Goal: Communication & Community: Connect with others

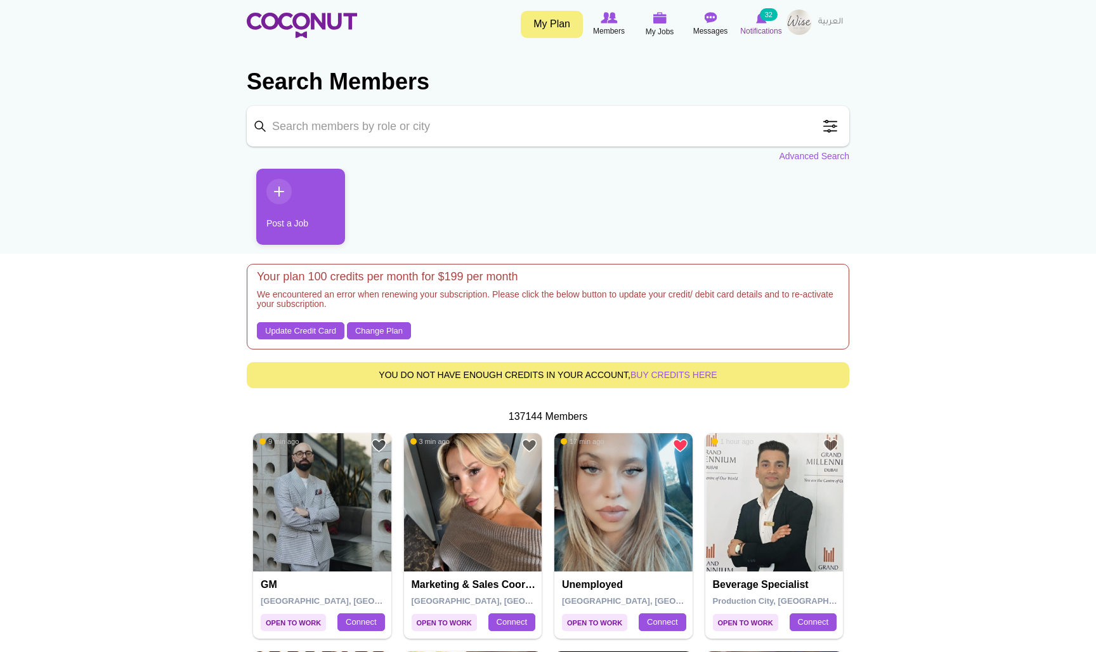
click at [768, 20] on small "32" at bounding box center [769, 14] width 18 height 13
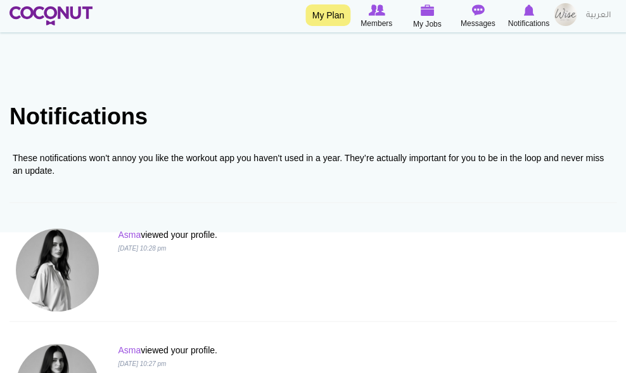
scroll to position [23, 0]
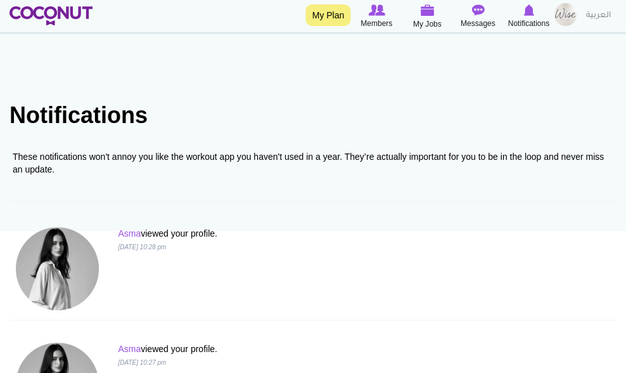
click at [104, 193] on div "These notifications won't annoy you like the workout app you haven't used in a …" at bounding box center [313, 171] width 607 height 61
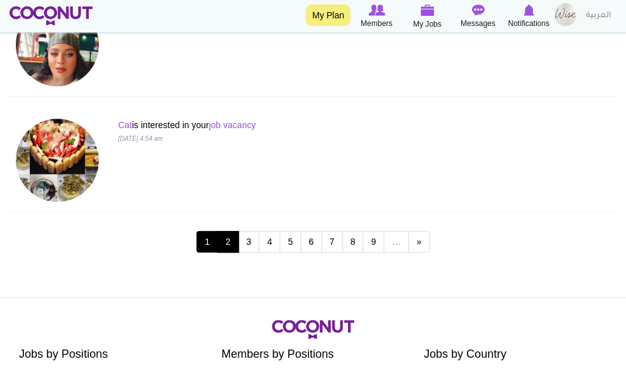
scroll to position [2328, 0]
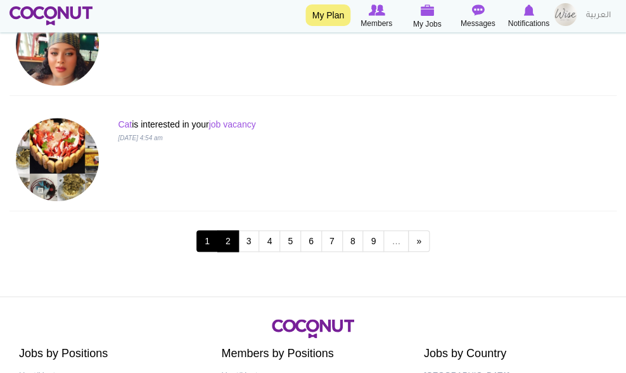
click at [230, 236] on link "2" at bounding box center [228, 241] width 22 height 22
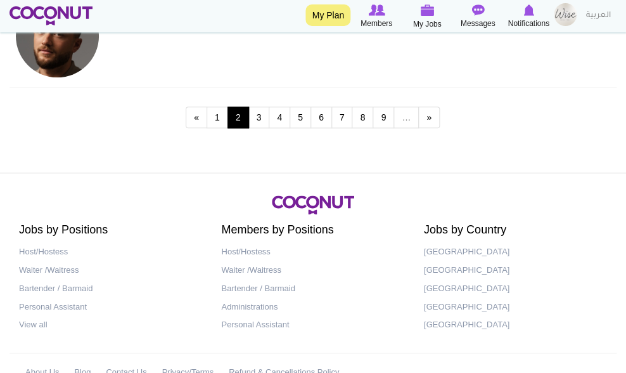
scroll to position [2458, 0]
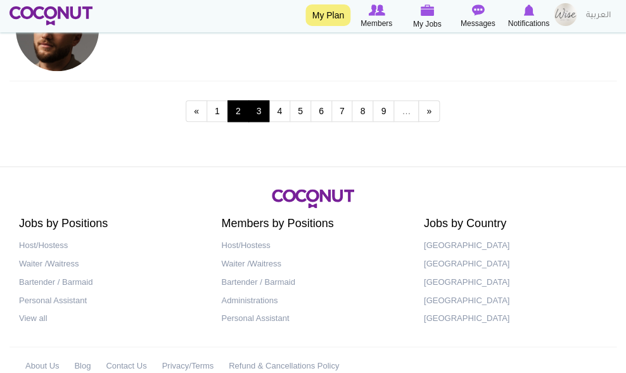
click at [265, 110] on link "3" at bounding box center [260, 111] width 22 height 22
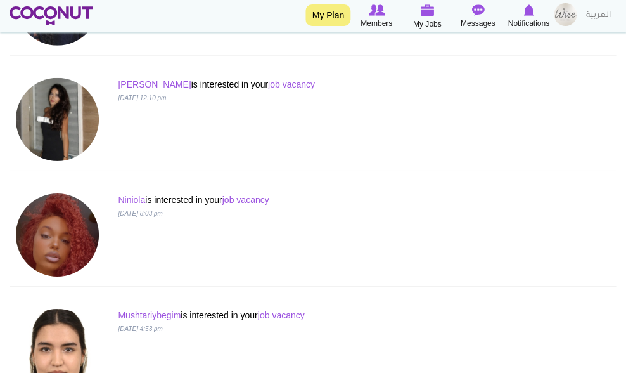
scroll to position [1907, 0]
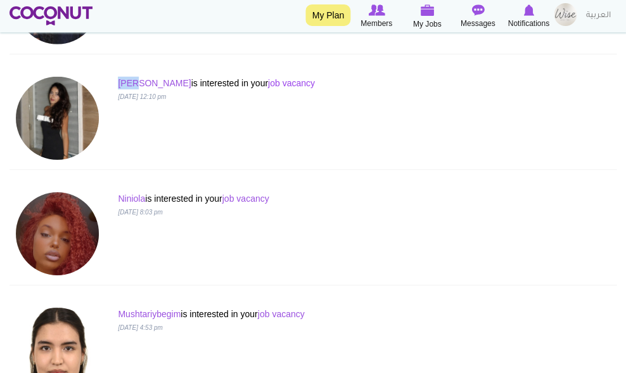
click at [268, 81] on link "job vacancy" at bounding box center [291, 83] width 47 height 10
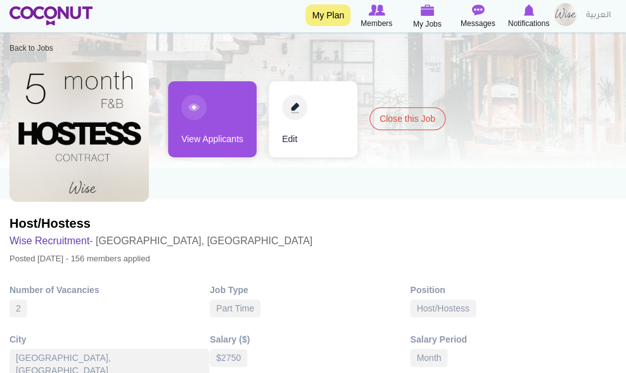
scroll to position [56, 0]
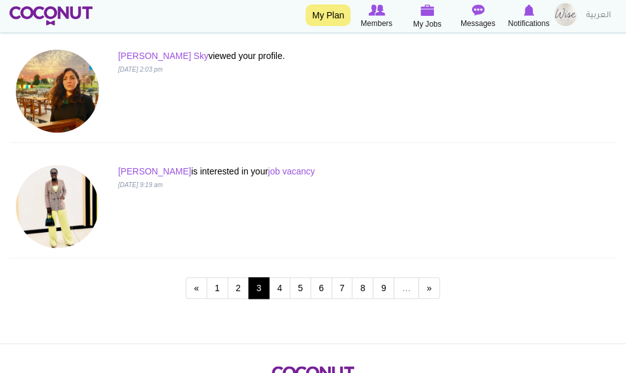
scroll to position [2283, 0]
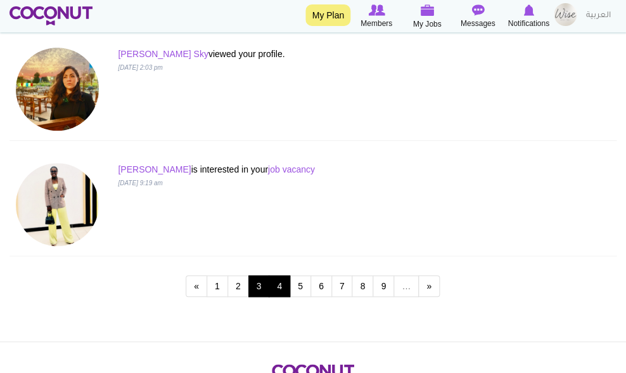
click at [277, 283] on link "4" at bounding box center [280, 286] width 22 height 22
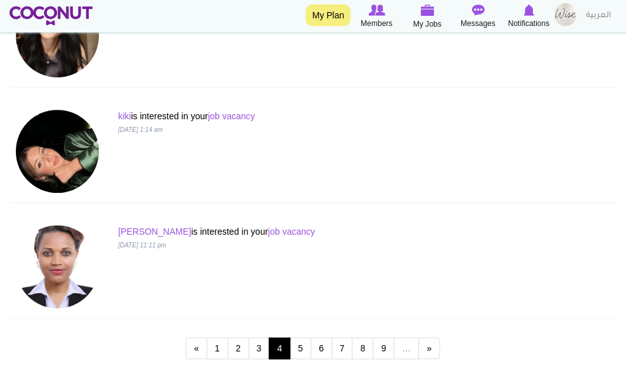
scroll to position [2223, 0]
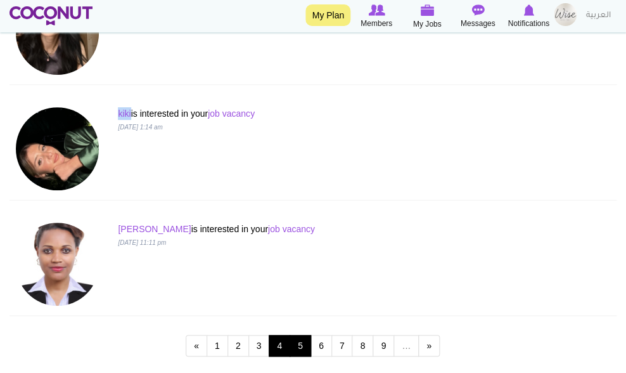
click at [298, 342] on link "5" at bounding box center [301, 346] width 22 height 22
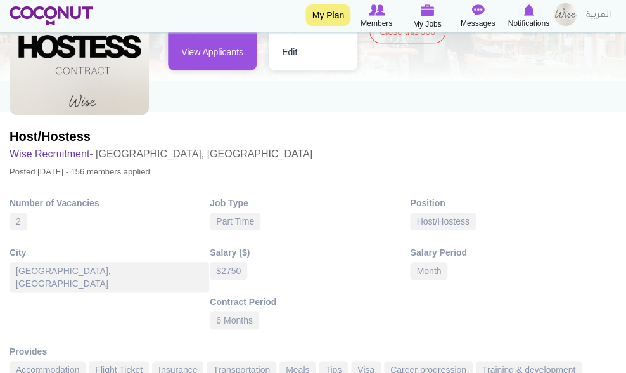
scroll to position [145, 0]
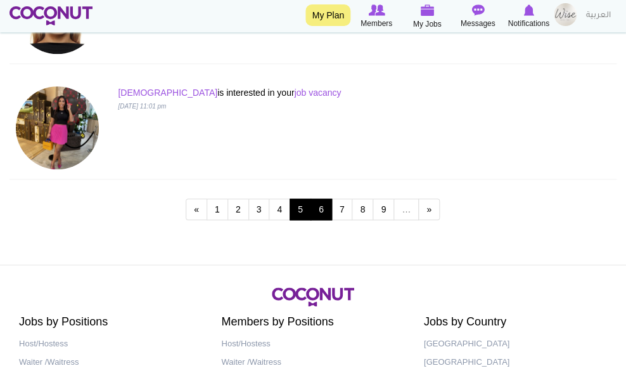
scroll to position [2362, 0]
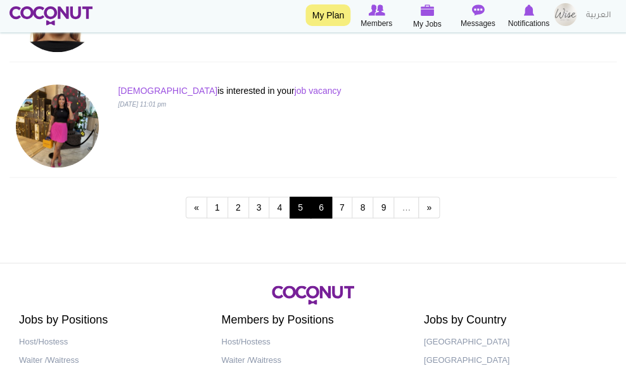
click at [322, 202] on link "6" at bounding box center [322, 208] width 22 height 22
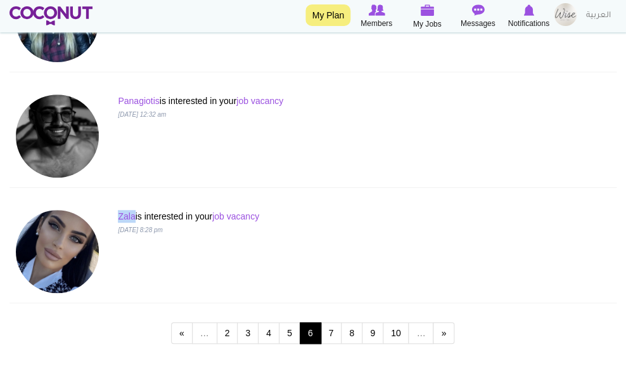
scroll to position [2235, 0]
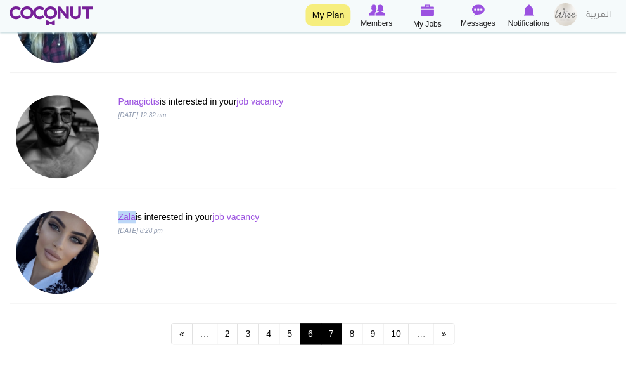
click at [336, 326] on link "7" at bounding box center [332, 334] width 22 height 22
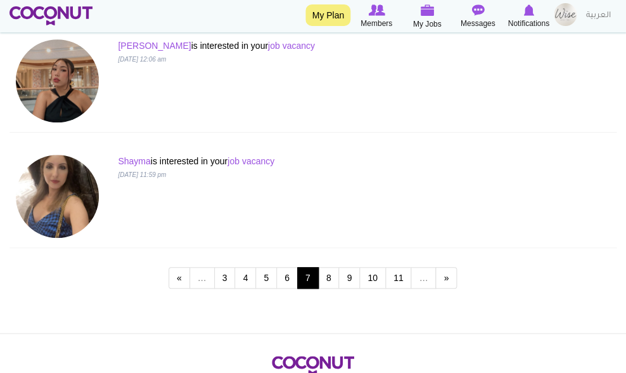
scroll to position [2294, 0]
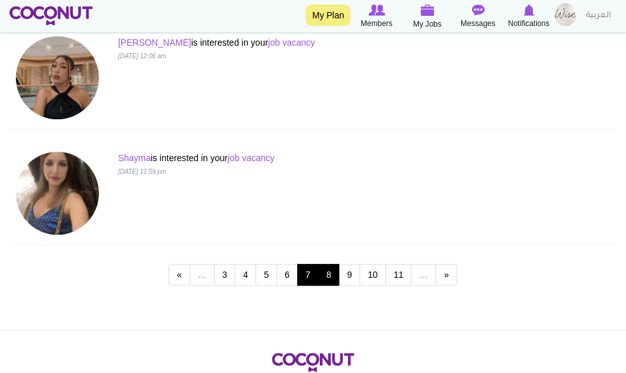
click at [331, 275] on link "8" at bounding box center [329, 275] width 22 height 22
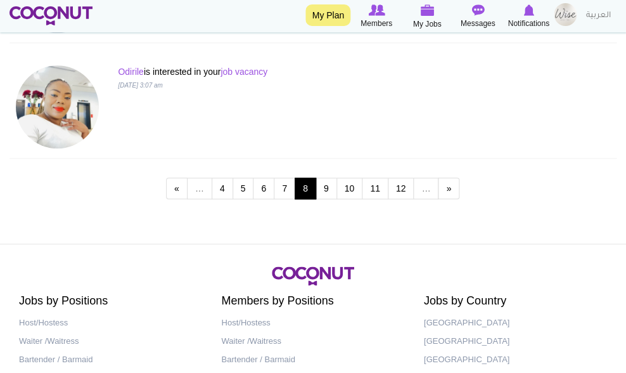
scroll to position [2388, 0]
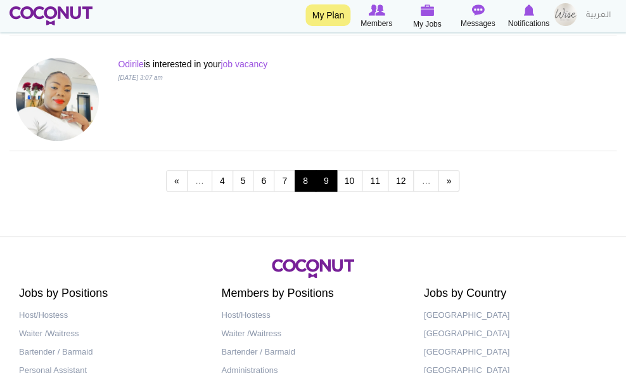
click at [325, 175] on link "9" at bounding box center [327, 181] width 22 height 22
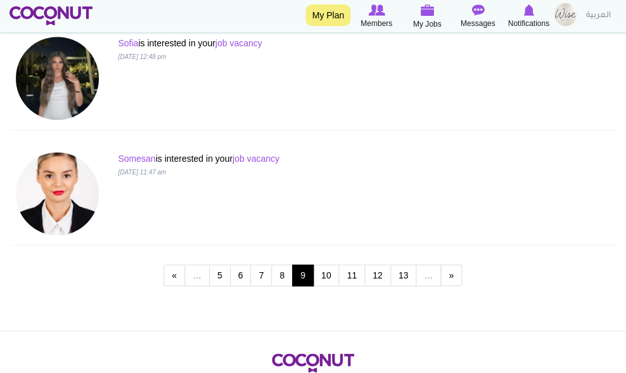
scroll to position [2295, 0]
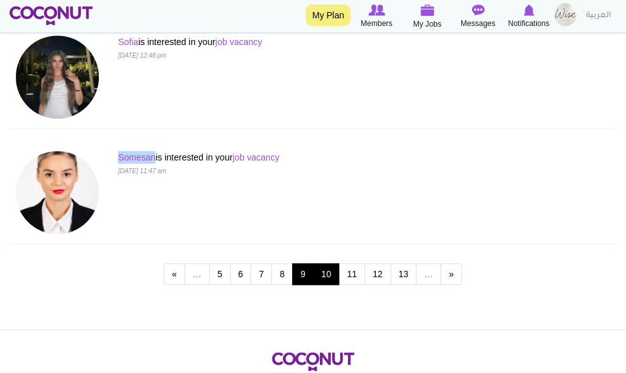
click at [330, 276] on link "10" at bounding box center [326, 274] width 27 height 22
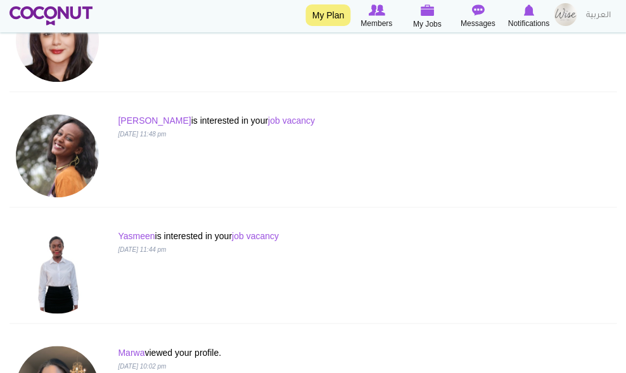
scroll to position [1286, 0]
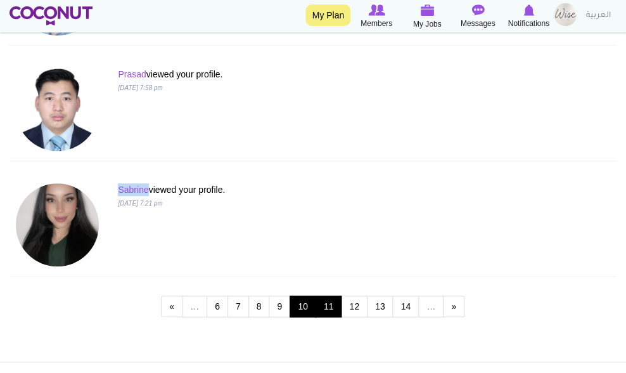
scroll to position [2265, 0]
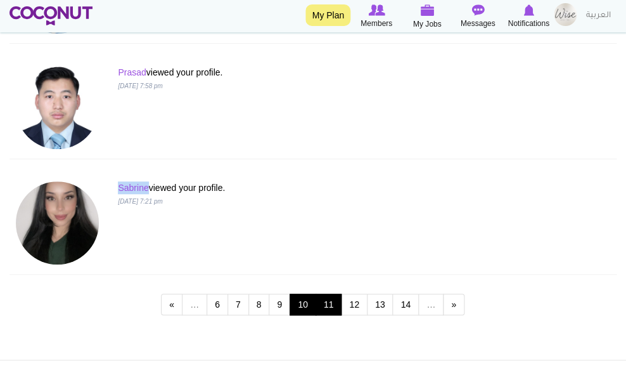
click at [333, 306] on link "11" at bounding box center [329, 305] width 27 height 22
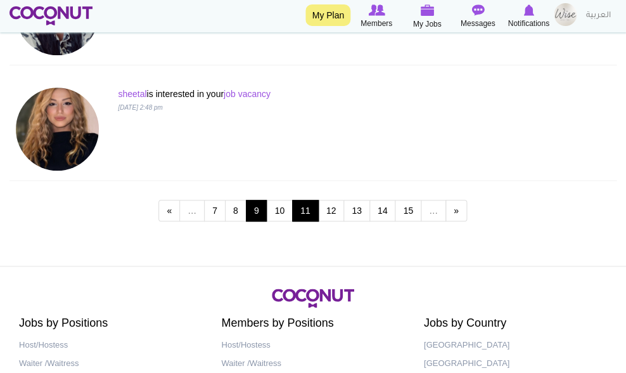
scroll to position [2359, 0]
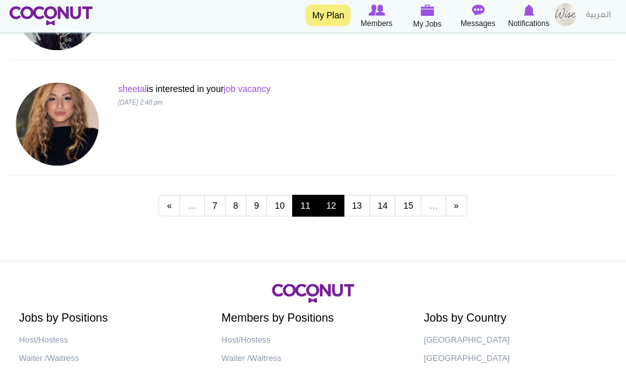
click at [332, 212] on link "12" at bounding box center [331, 206] width 27 height 22
click at [327, 204] on link "12" at bounding box center [331, 206] width 27 height 22
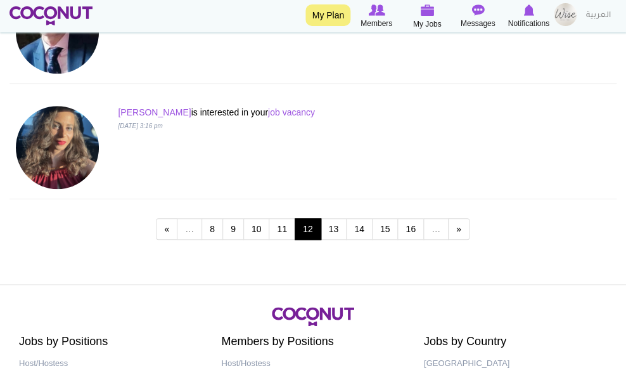
scroll to position [2342, 0]
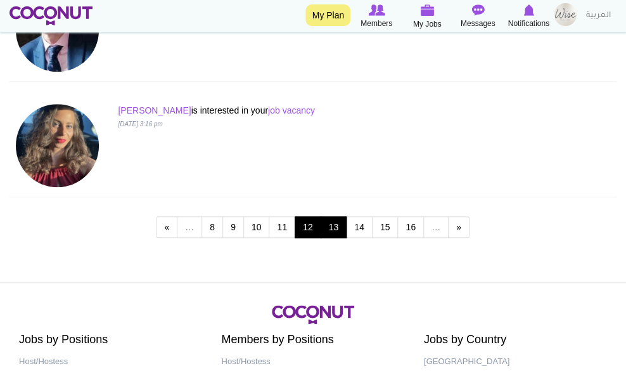
click at [335, 226] on link "13" at bounding box center [334, 227] width 27 height 22
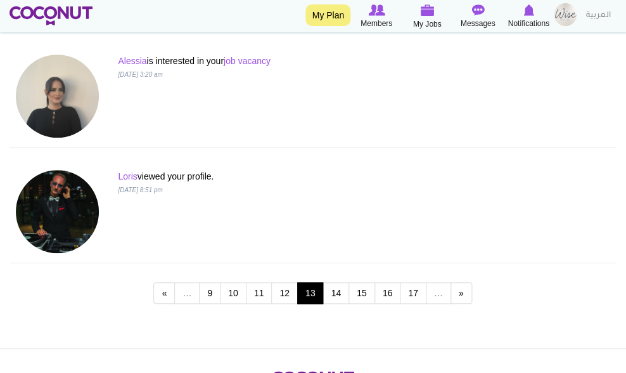
scroll to position [2276, 0]
click at [335, 286] on link "14" at bounding box center [336, 293] width 27 height 22
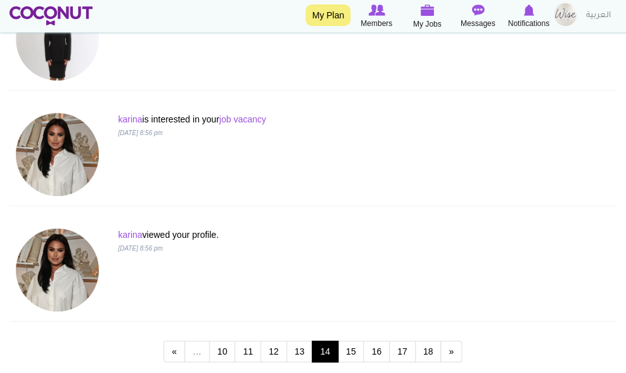
scroll to position [2219, 0]
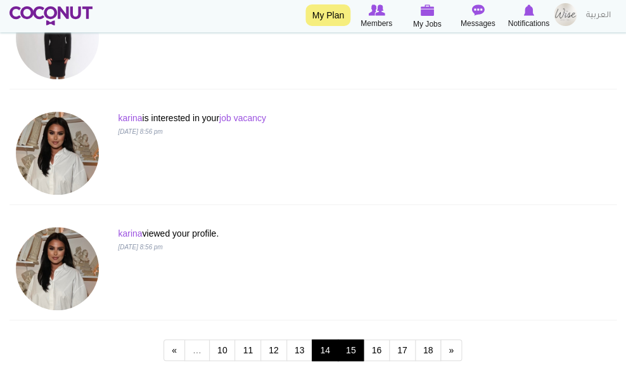
click at [352, 351] on link "15" at bounding box center [351, 350] width 27 height 22
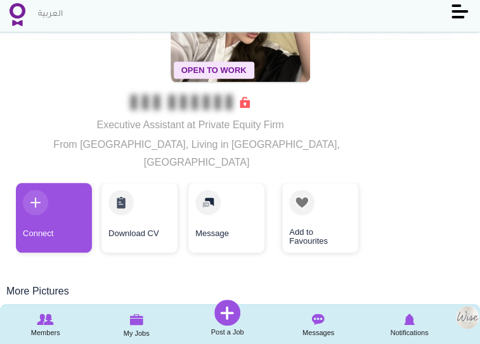
scroll to position [126, 0]
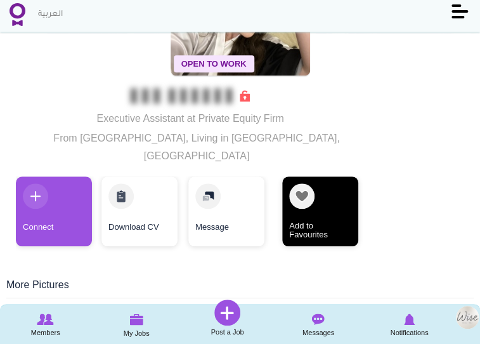
click at [344, 176] on link "Add to Favourites" at bounding box center [320, 211] width 76 height 70
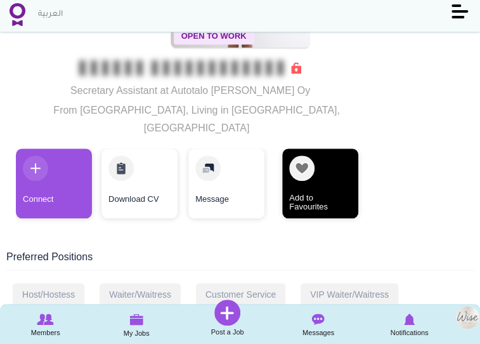
scroll to position [155, 0]
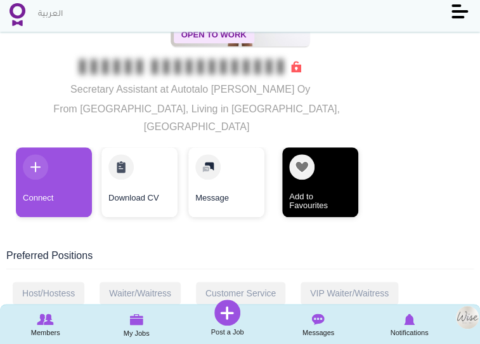
click at [333, 150] on link "Add to Favourites" at bounding box center [320, 182] width 76 height 70
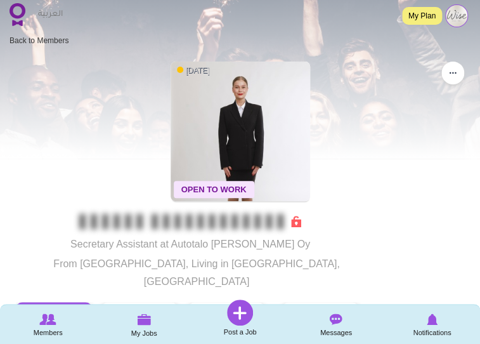
scroll to position [0, 0]
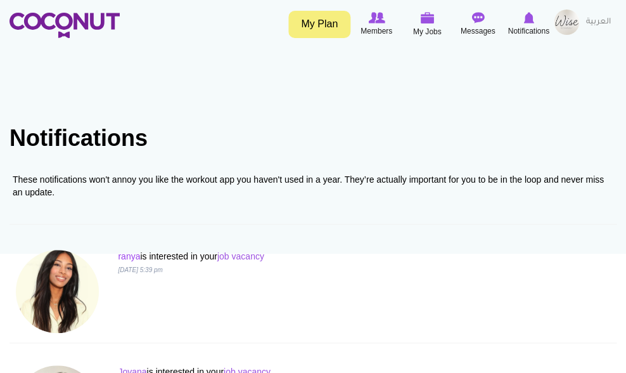
click at [134, 253] on link "ranya" at bounding box center [129, 256] width 22 height 10
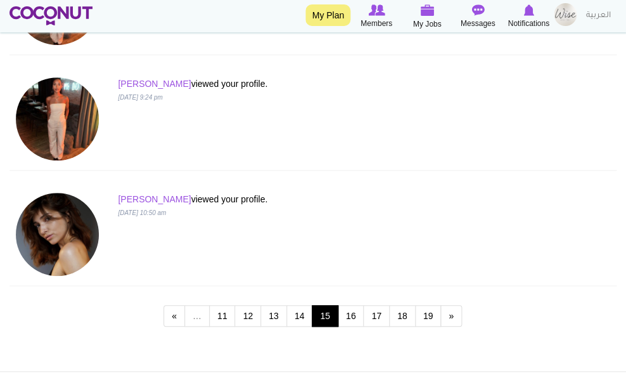
scroll to position [2258, 0]
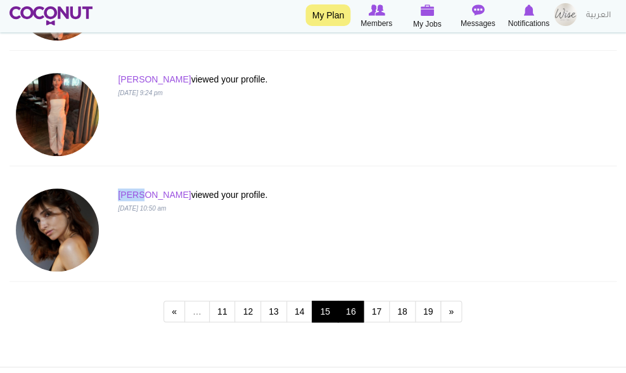
click at [350, 307] on link "16" at bounding box center [351, 312] width 27 height 22
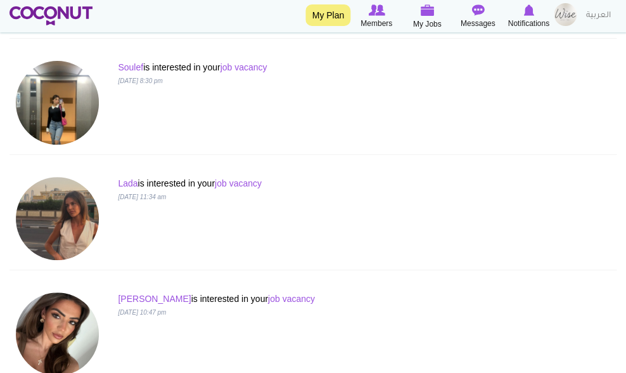
scroll to position [1115, 0]
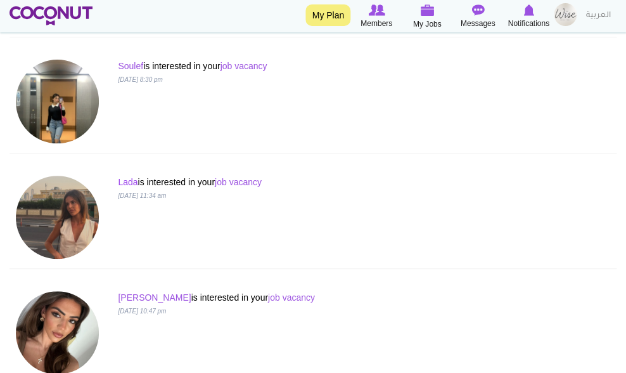
click at [132, 182] on link "Lada" at bounding box center [128, 182] width 20 height 10
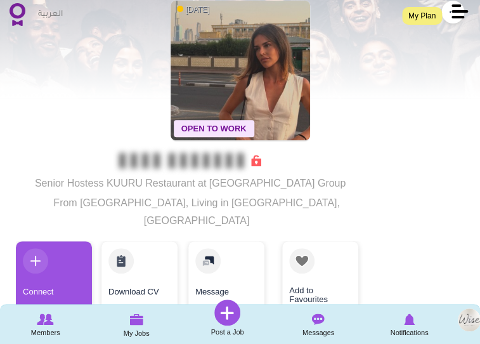
scroll to position [55, 0]
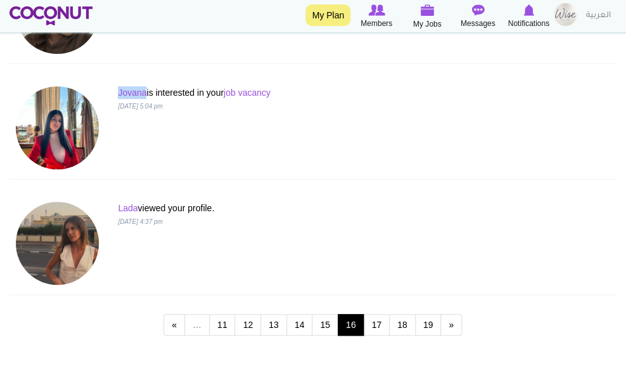
scroll to position [2247, 0]
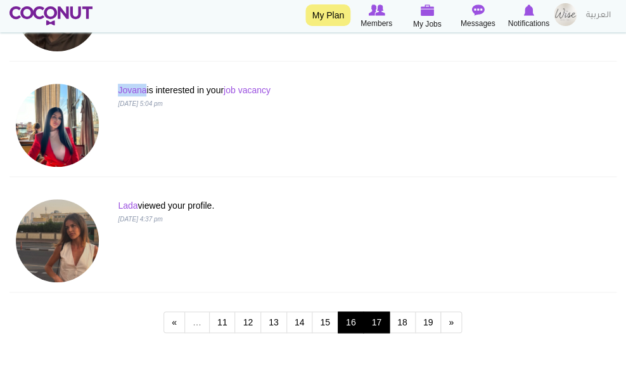
click at [373, 325] on link "17" at bounding box center [376, 322] width 27 height 22
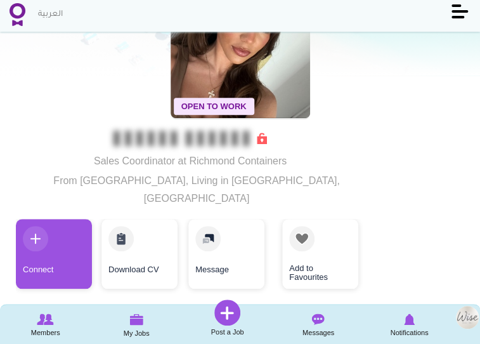
scroll to position [84, 0]
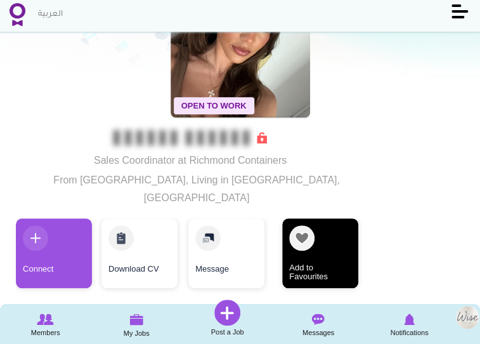
click at [310, 218] on link "Add to Favourites" at bounding box center [320, 253] width 76 height 70
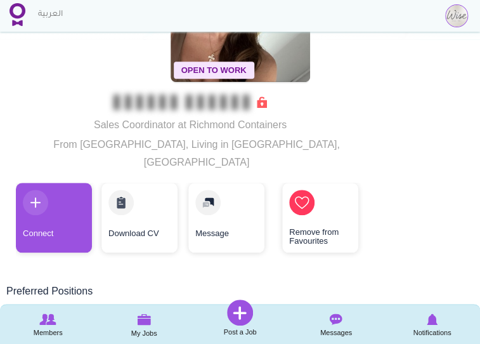
scroll to position [120, 0]
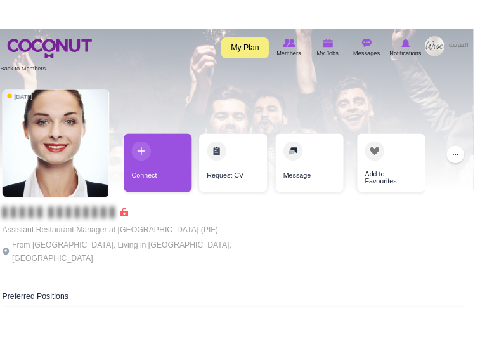
scroll to position [13, 0]
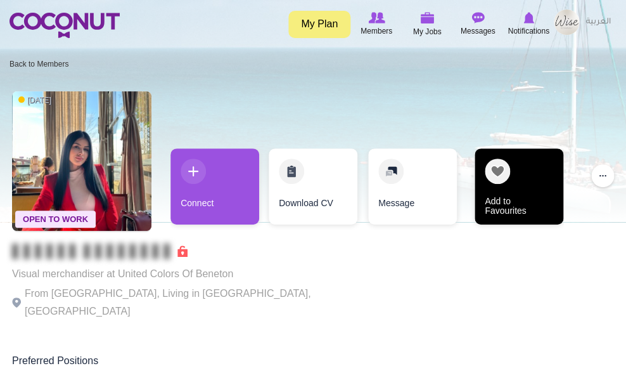
click at [541, 162] on link "Add to Favourites" at bounding box center [519, 186] width 89 height 76
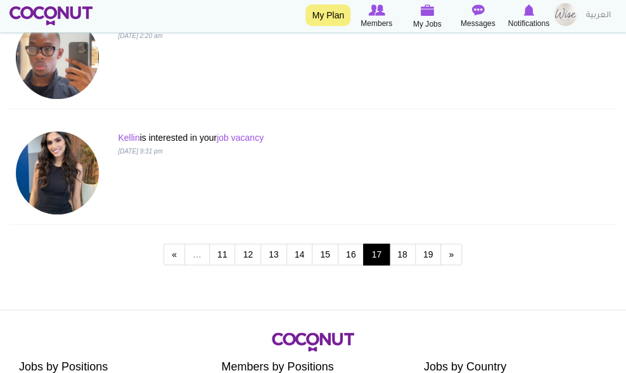
scroll to position [2318, 0]
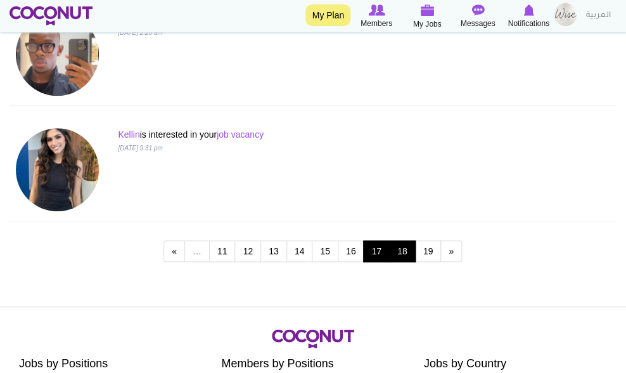
click at [406, 247] on link "18" at bounding box center [402, 251] width 27 height 22
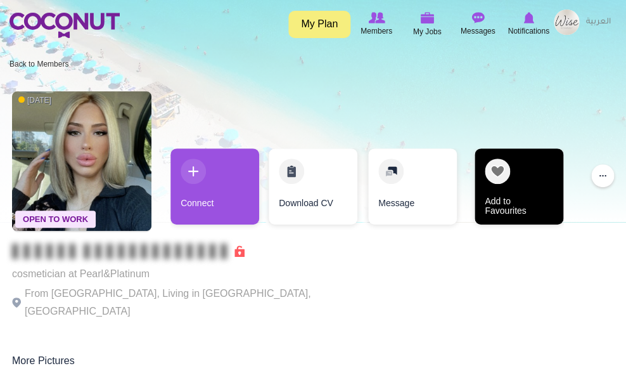
click at [525, 205] on link "Add to Favourites" at bounding box center [519, 186] width 89 height 76
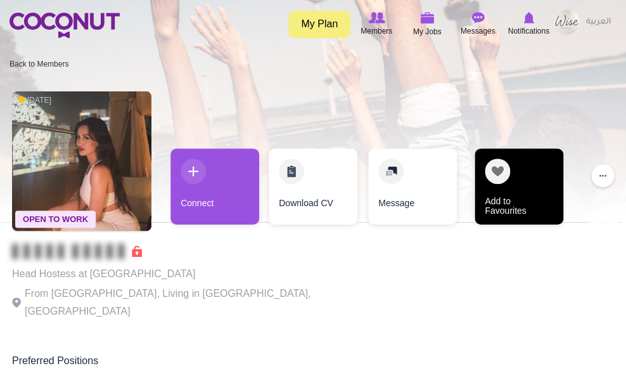
click at [505, 184] on link "Add to Favourites" at bounding box center [519, 186] width 89 height 76
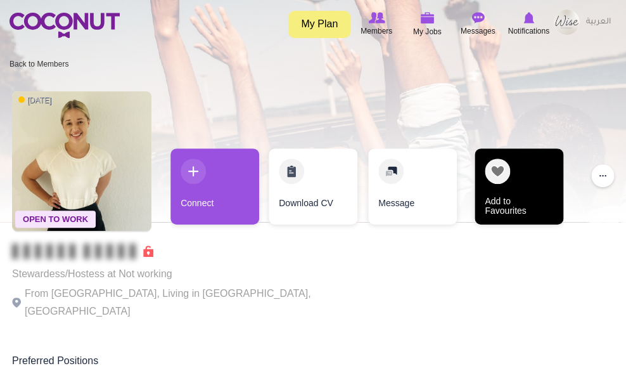
click at [523, 163] on link "Add to Favourites" at bounding box center [519, 186] width 89 height 76
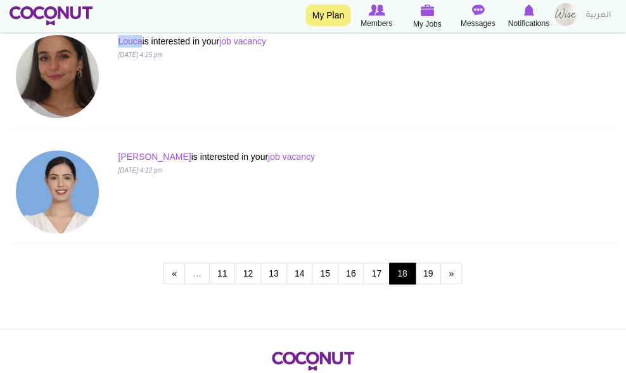
scroll to position [2296, 0]
click at [419, 271] on link "19" at bounding box center [428, 273] width 27 height 22
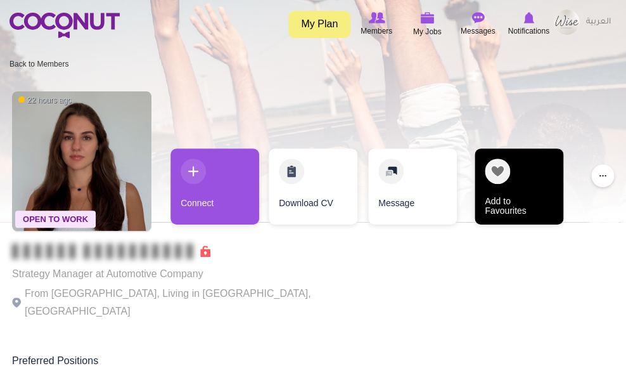
click at [518, 165] on link "Add to Favourites" at bounding box center [519, 186] width 89 height 76
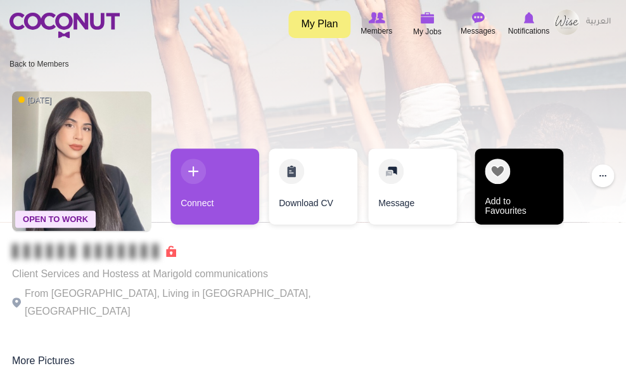
click at [522, 172] on link "Add to Favourites" at bounding box center [519, 186] width 89 height 76
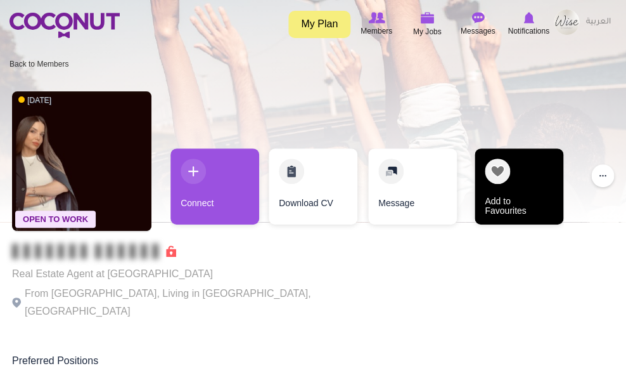
click at [493, 173] on link "Add to Favourites" at bounding box center [519, 186] width 89 height 76
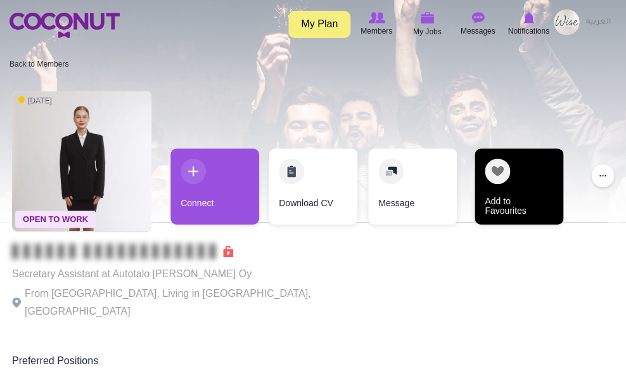
click at [540, 172] on link "Add to Favourites" at bounding box center [519, 186] width 89 height 76
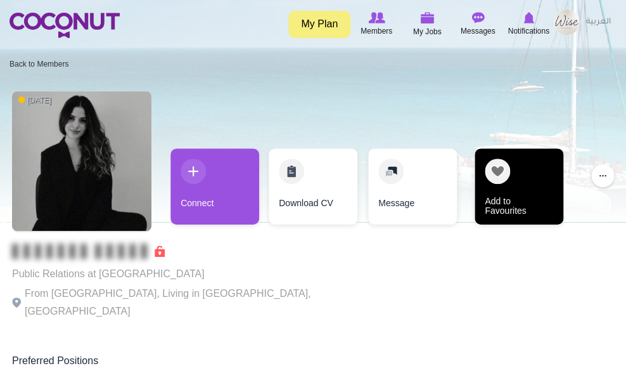
click at [531, 168] on link "Add to Favourites" at bounding box center [519, 186] width 89 height 76
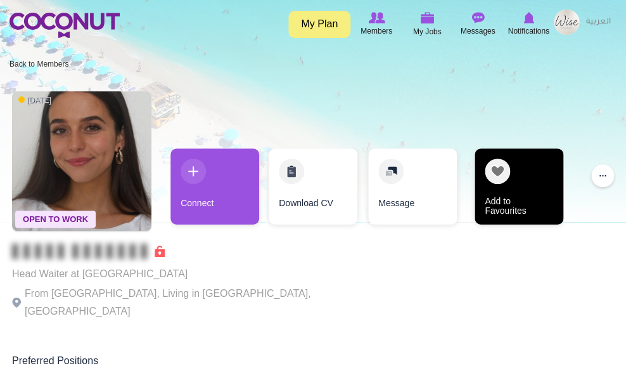
click at [517, 180] on link "Add to Favourites" at bounding box center [519, 186] width 89 height 76
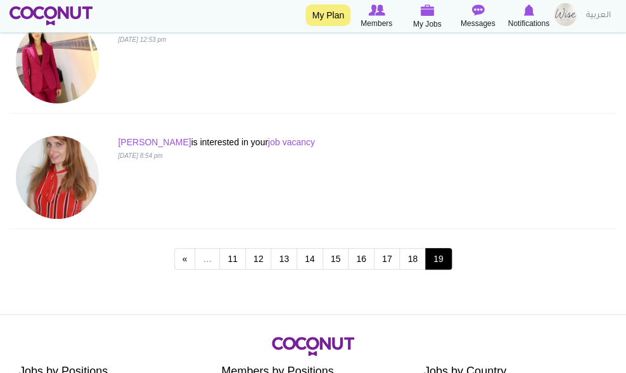
scroll to position [2195, 0]
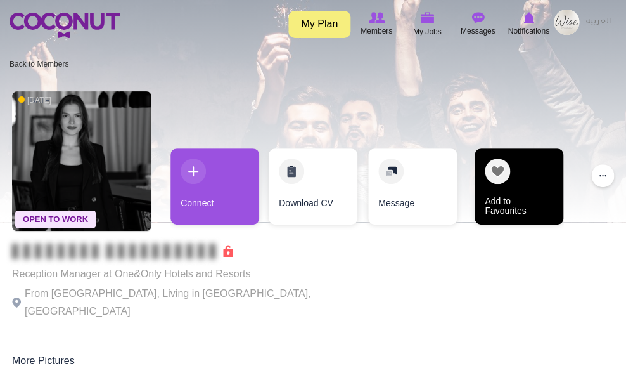
click at [517, 188] on link "Add to Favourites" at bounding box center [519, 186] width 89 height 76
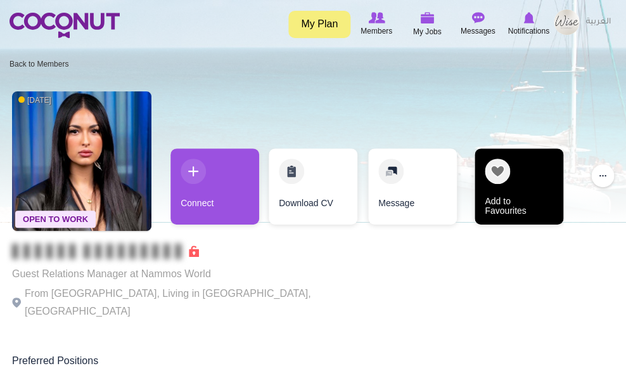
scroll to position [1, 0]
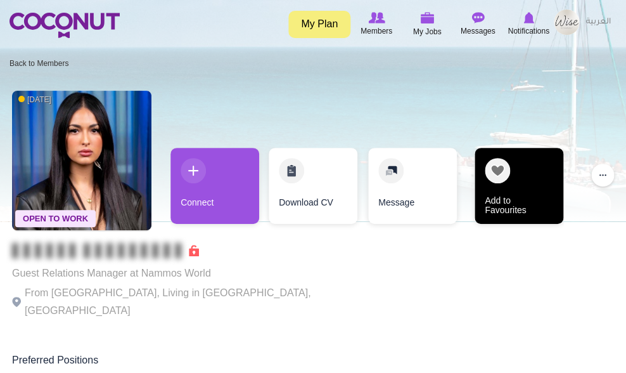
click at [507, 176] on link "Add to Favourites" at bounding box center [519, 186] width 89 height 76
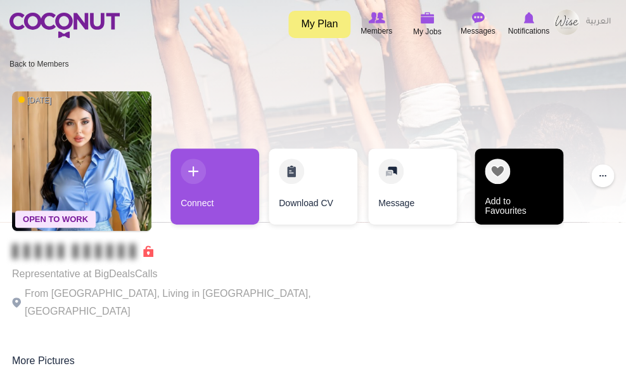
click at [514, 183] on link "Add to Favourites" at bounding box center [519, 186] width 89 height 76
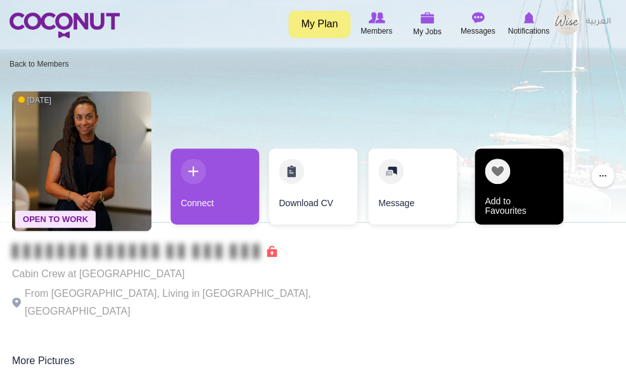
click at [503, 178] on link "Add to Favourites" at bounding box center [519, 186] width 89 height 76
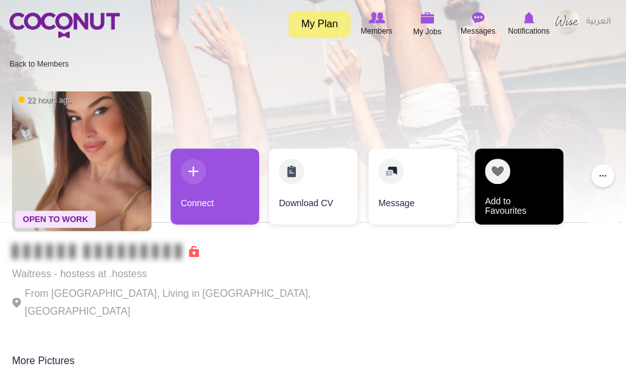
click at [517, 169] on link "Add to Favourites" at bounding box center [519, 186] width 89 height 76
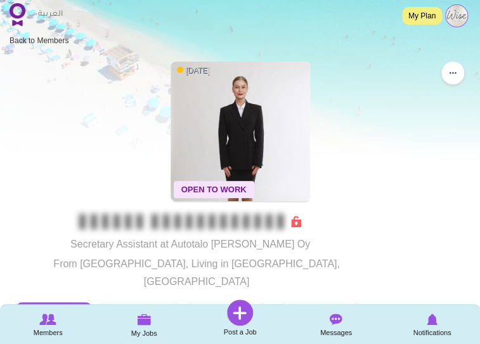
click at [240, 114] on img at bounding box center [240, 130] width 139 height 139
